Goal: Task Accomplishment & Management: Use online tool/utility

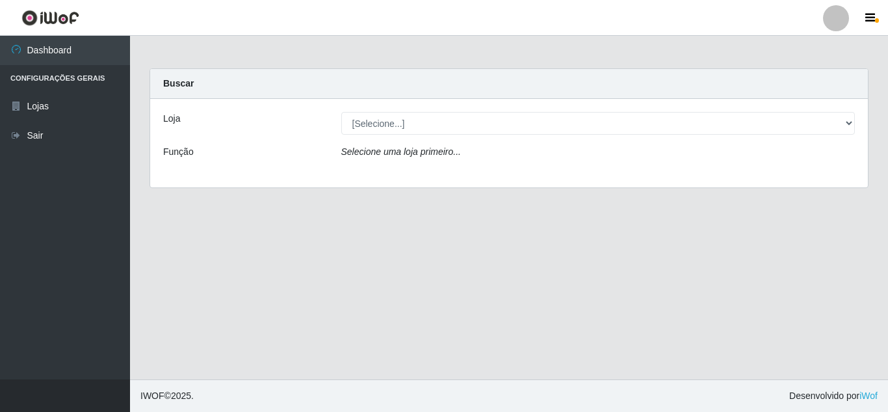
click at [536, 127] on select "[Selecione...] Queiroz [GEOGRAPHIC_DATA] - [GEOGRAPHIC_DATA]" at bounding box center [598, 123] width 514 height 23
select select "462"
click at [341, 112] on select "[Selecione...] Queiroz [GEOGRAPHIC_DATA] - [GEOGRAPHIC_DATA]" at bounding box center [598, 123] width 514 height 23
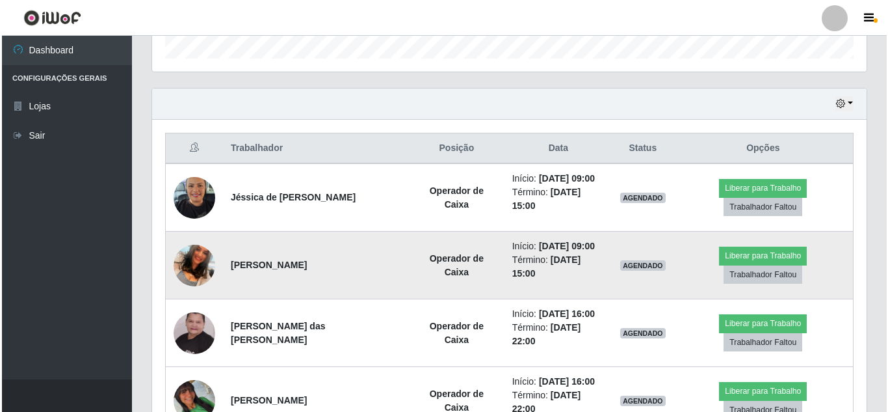
scroll to position [455, 0]
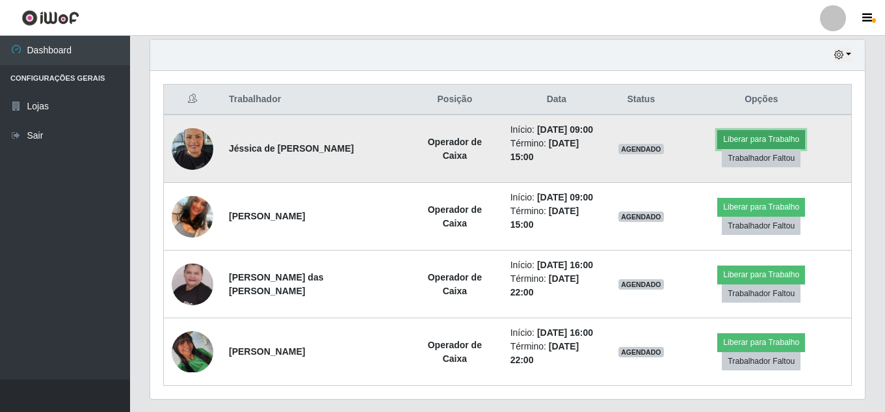
click at [766, 137] on button "Liberar para Trabalho" at bounding box center [761, 139] width 88 height 18
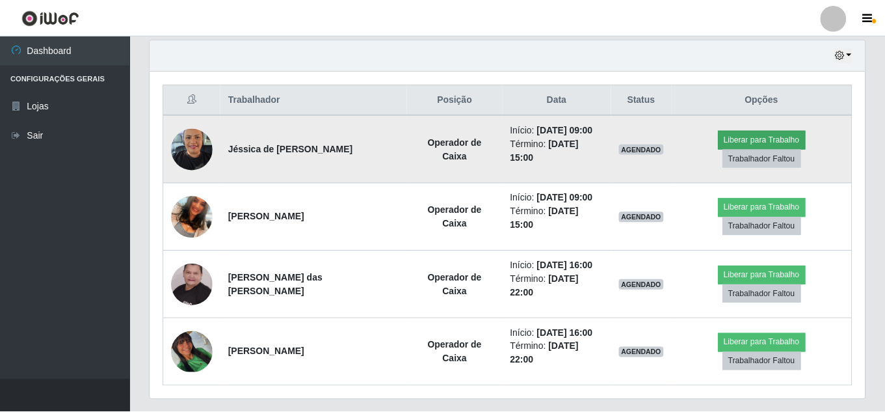
scroll to position [270, 708]
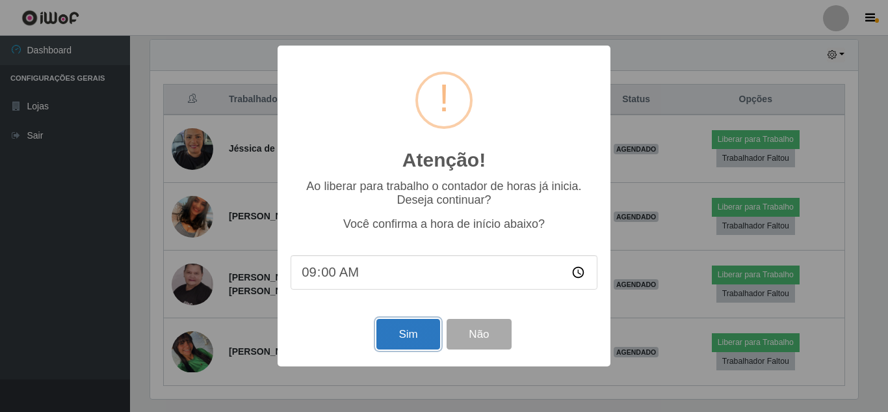
click at [411, 334] on button "Sim" at bounding box center [407, 334] width 63 height 31
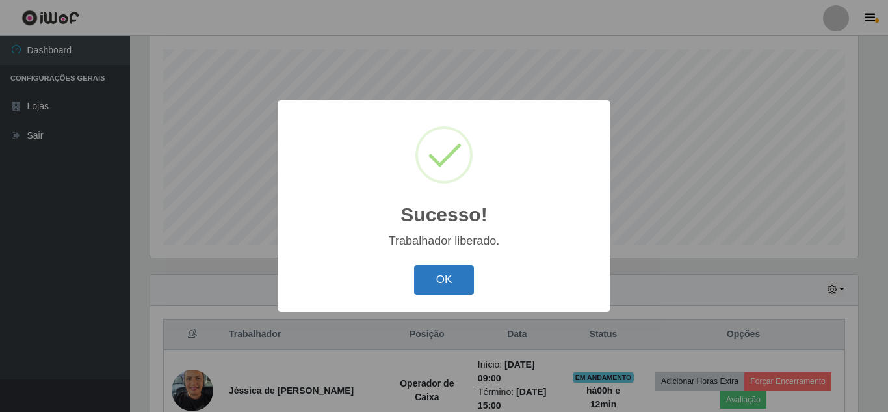
click at [451, 287] on button "OK" at bounding box center [444, 280] width 60 height 31
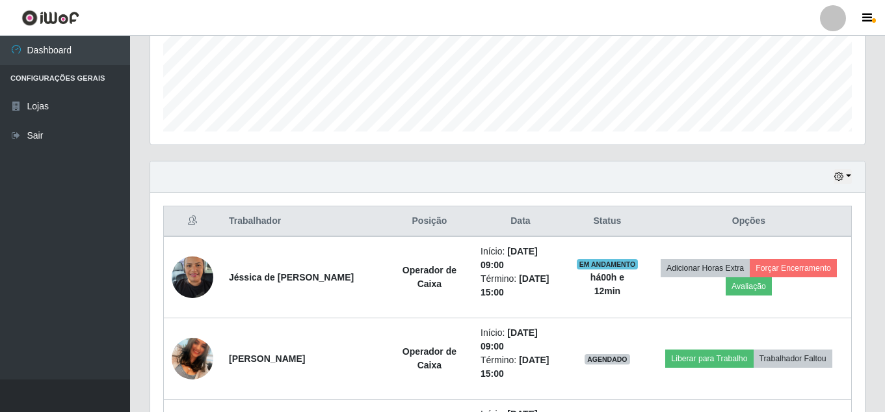
scroll to position [415, 0]
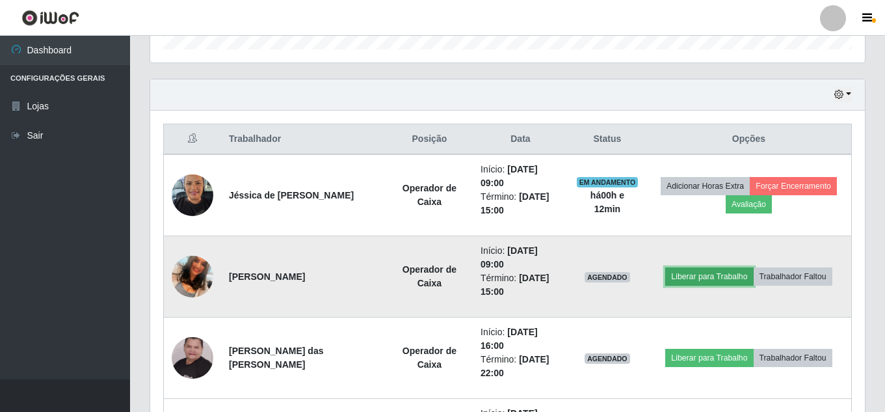
click at [716, 281] on button "Liberar para Trabalho" at bounding box center [709, 276] width 88 height 18
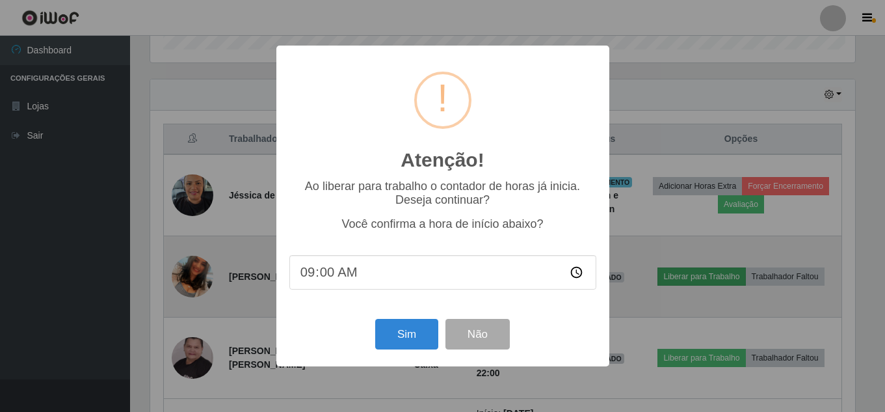
scroll to position [270, 708]
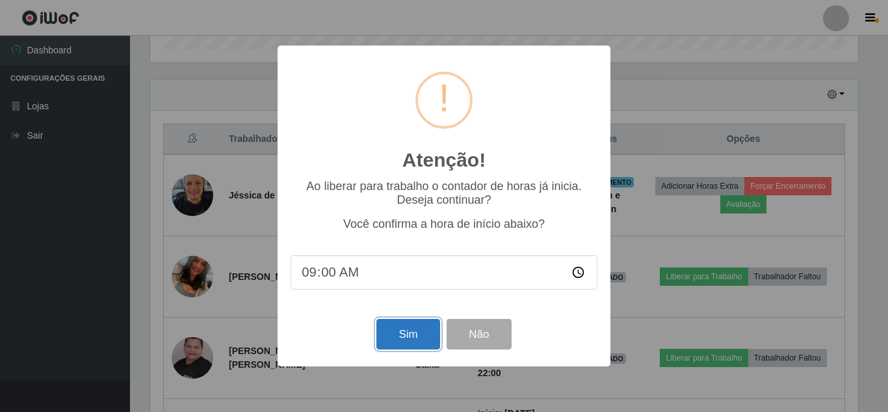
click at [419, 338] on button "Sim" at bounding box center [407, 334] width 63 height 31
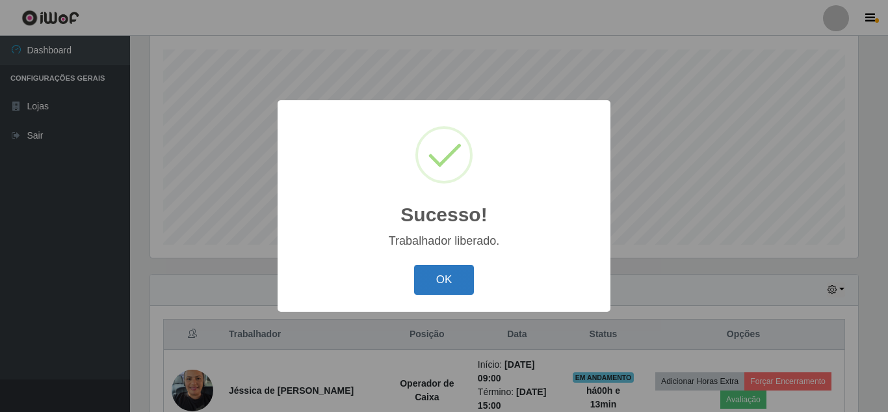
click at [445, 287] on button "OK" at bounding box center [444, 280] width 60 height 31
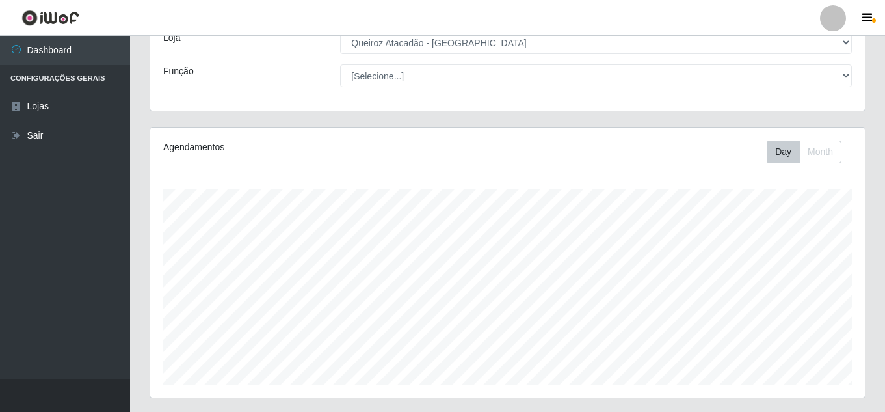
scroll to position [0, 0]
